Goal: Check status: Check status

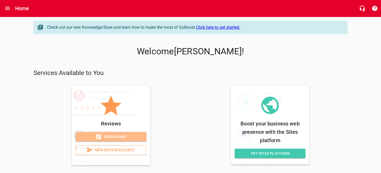
click at [128, 135] on span "Dashboard" at bounding box center [111, 137] width 62 height 7
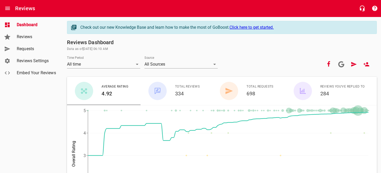
click at [31, 39] on span "Reviews" at bounding box center [37, 37] width 40 height 6
